Goal: Task Accomplishment & Management: Use online tool/utility

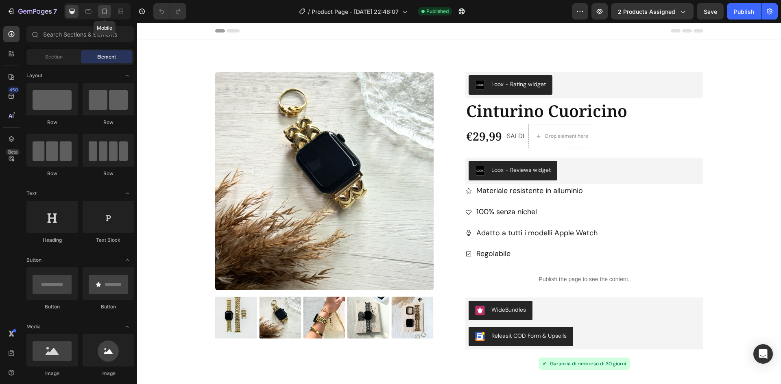
click at [107, 10] on icon at bounding box center [104, 11] width 8 height 8
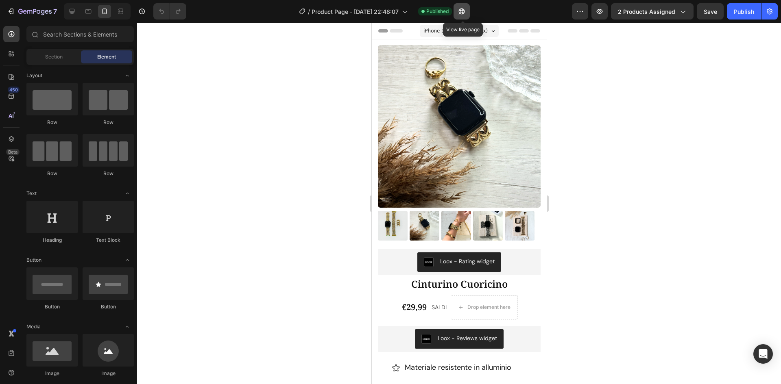
click at [461, 12] on icon "button" at bounding box center [460, 13] width 2 height 2
click at [91, 13] on icon at bounding box center [88, 11] width 8 height 8
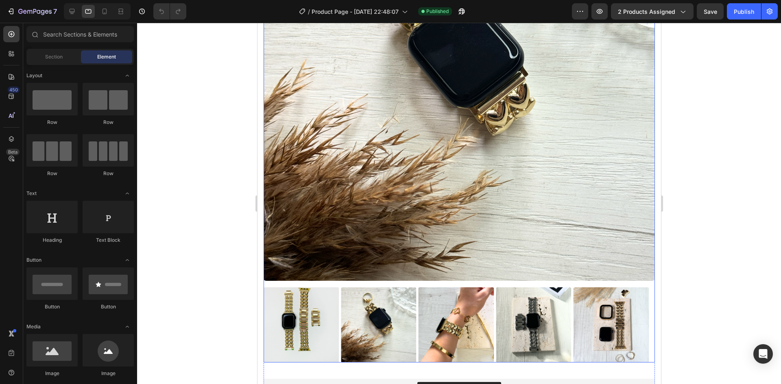
scroll to position [407, 0]
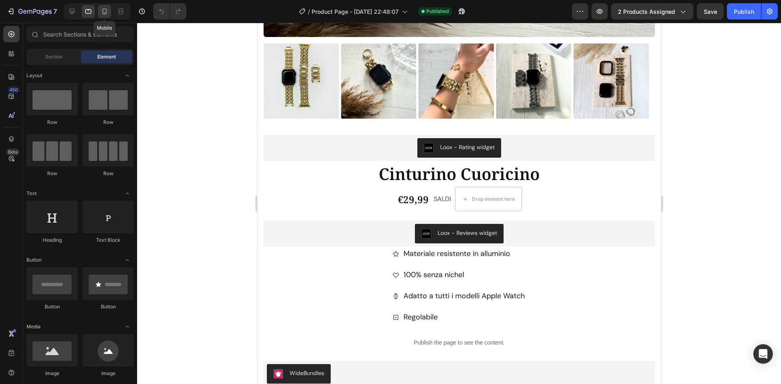
click at [101, 13] on icon at bounding box center [104, 11] width 8 height 8
